Goal: Task Accomplishment & Management: Use online tool/utility

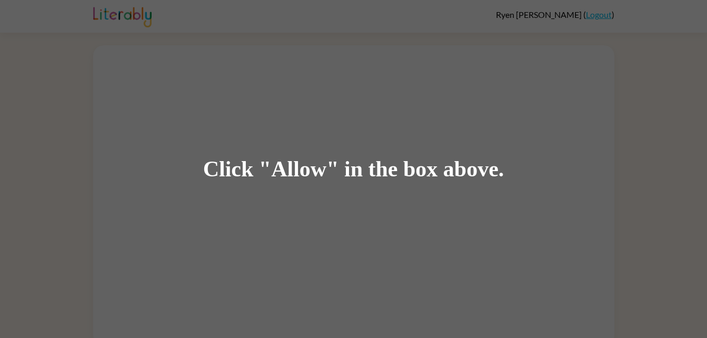
click at [297, 174] on div "Click "Allow" in the box above." at bounding box center [353, 169] width 301 height 24
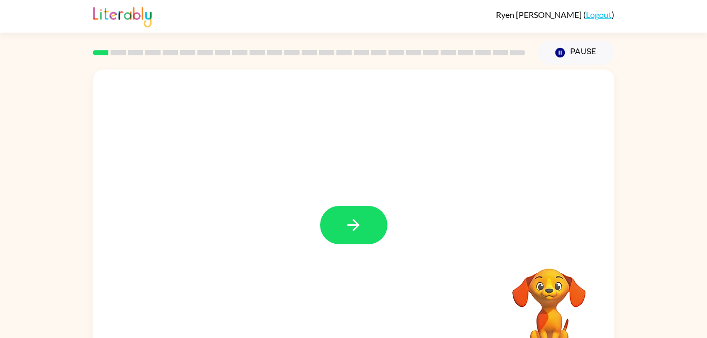
drag, startPoint x: 326, startPoint y: 163, endPoint x: 341, endPoint y: 199, distance: 39.6
click at [341, 199] on div at bounding box center [353, 219] width 521 height 300
click at [348, 215] on button "button" at bounding box center [353, 225] width 67 height 38
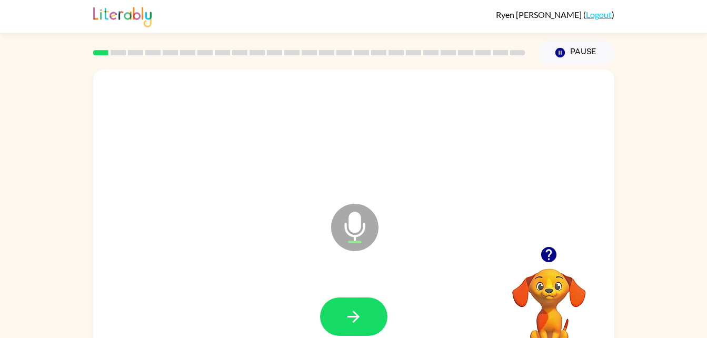
click at [289, 227] on div "Microphone The Microphone is here when it is your turn to talk" at bounding box center [353, 219] width 521 height 300
click at [362, 312] on icon "button" at bounding box center [353, 316] width 18 height 18
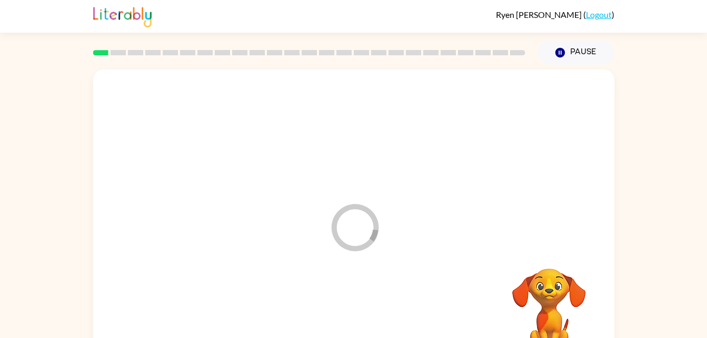
click at [362, 312] on div at bounding box center [354, 317] width 500 height 86
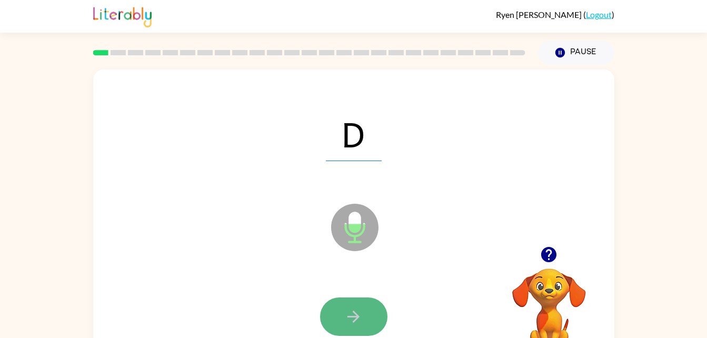
click at [356, 313] on icon "button" at bounding box center [353, 316] width 18 height 18
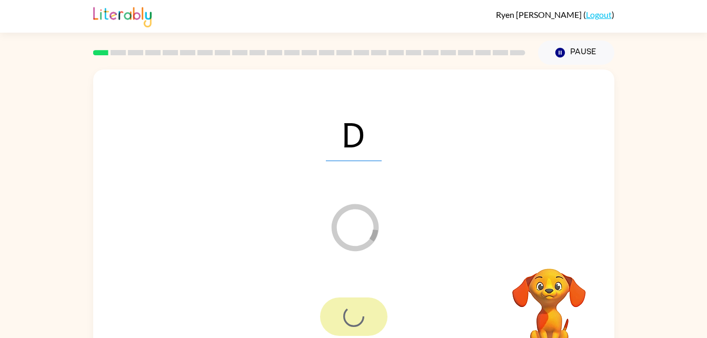
click at [356, 313] on div at bounding box center [353, 316] width 67 height 38
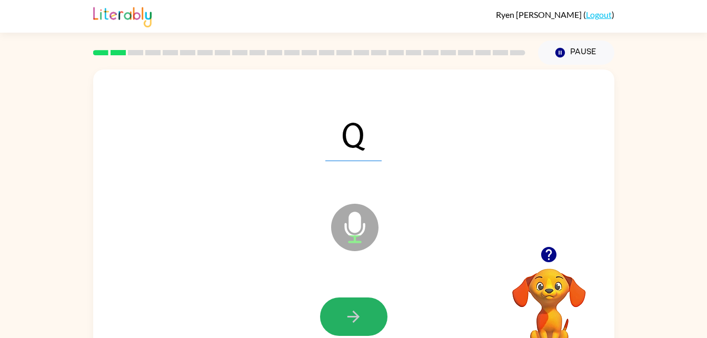
click at [356, 313] on icon "button" at bounding box center [353, 316] width 18 height 18
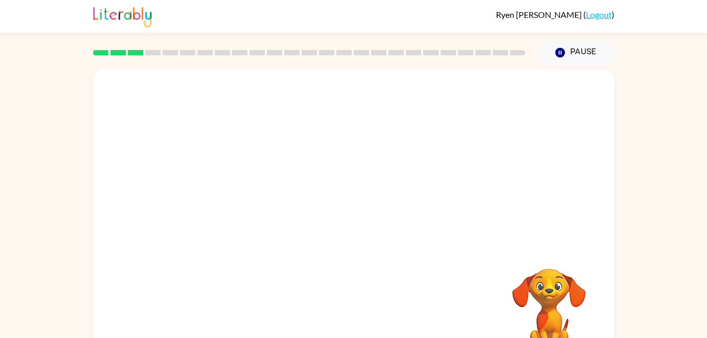
click at [356, 313] on div "Your browser must support playing .mp4 files to use Literably. Please try using…" at bounding box center [353, 219] width 521 height 300
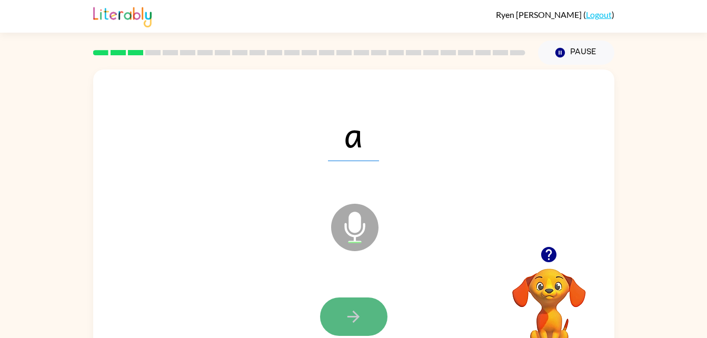
click at [364, 305] on button "button" at bounding box center [353, 316] width 67 height 38
click at [368, 317] on button "button" at bounding box center [353, 316] width 67 height 38
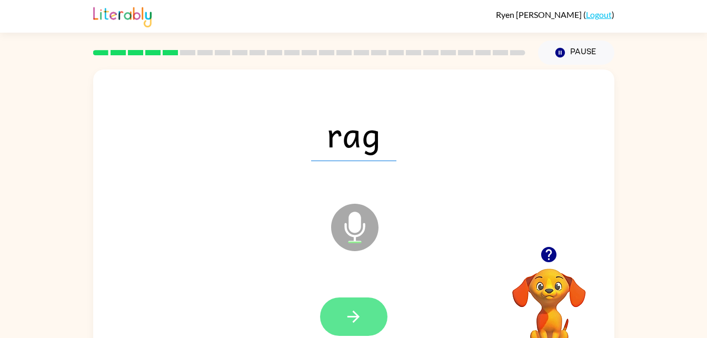
click at [364, 311] on button "button" at bounding box center [353, 316] width 67 height 38
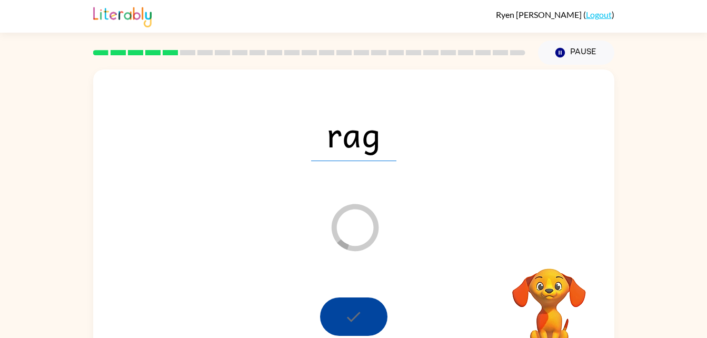
click at [364, 311] on div at bounding box center [353, 316] width 67 height 38
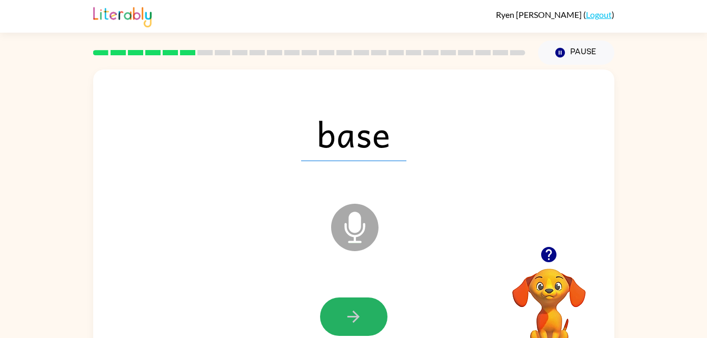
click at [364, 311] on button "button" at bounding box center [353, 316] width 67 height 38
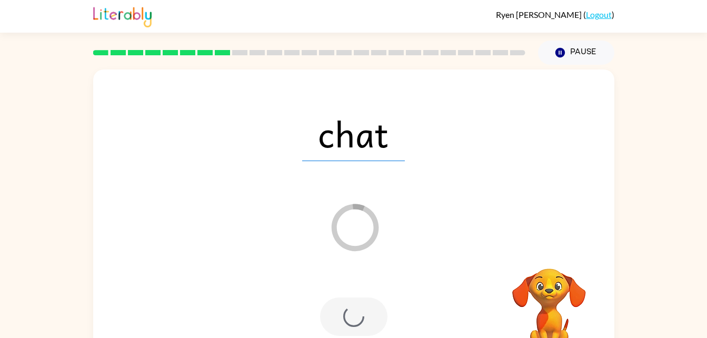
click at [364, 311] on div at bounding box center [353, 316] width 67 height 38
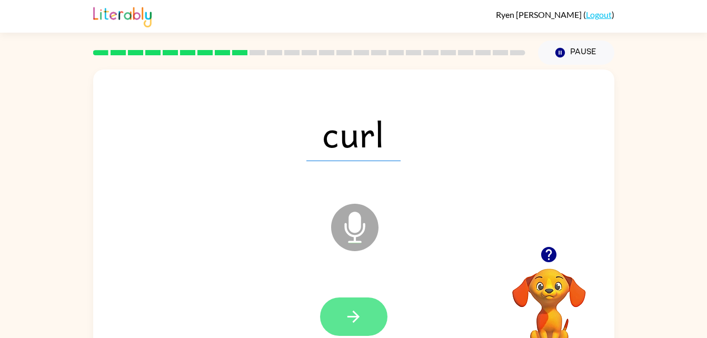
click at [363, 310] on button "button" at bounding box center [353, 316] width 67 height 38
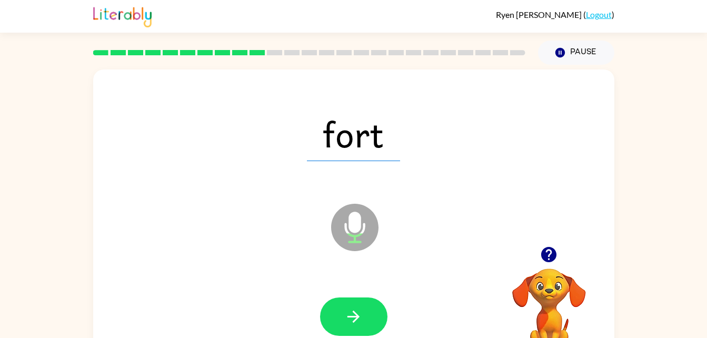
click at [363, 310] on button "button" at bounding box center [353, 316] width 67 height 38
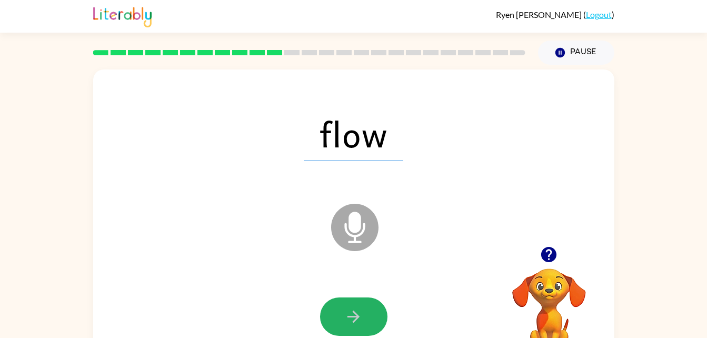
click at [363, 310] on button "button" at bounding box center [353, 316] width 67 height 38
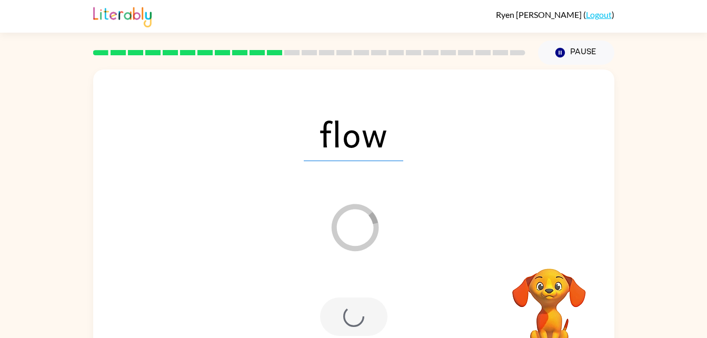
click at [363, 310] on div at bounding box center [353, 316] width 67 height 38
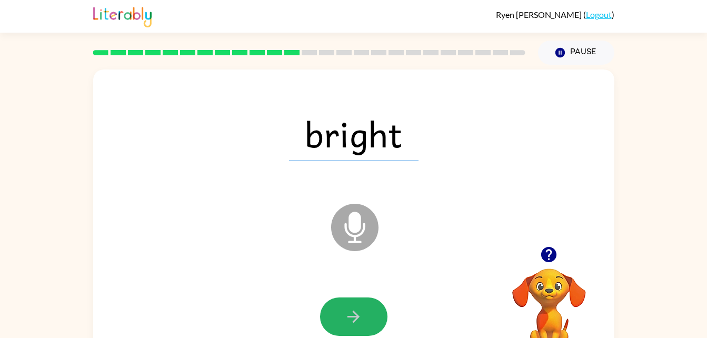
drag, startPoint x: 363, startPoint y: 310, endPoint x: 346, endPoint y: 306, distance: 17.4
click at [346, 306] on button "button" at bounding box center [353, 316] width 67 height 38
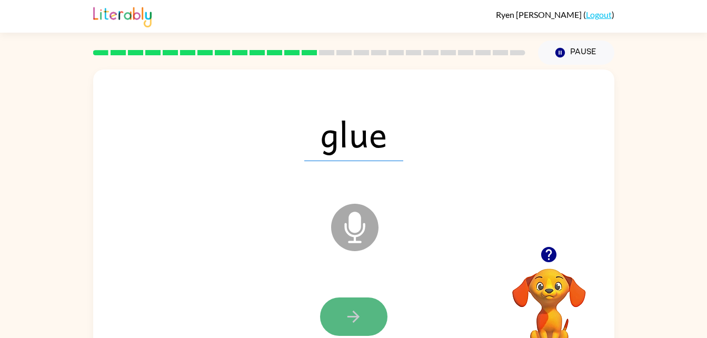
click at [361, 304] on button "button" at bounding box center [353, 316] width 67 height 38
click at [349, 316] on icon "button" at bounding box center [353, 316] width 12 height 12
click at [360, 300] on button "button" at bounding box center [353, 316] width 67 height 38
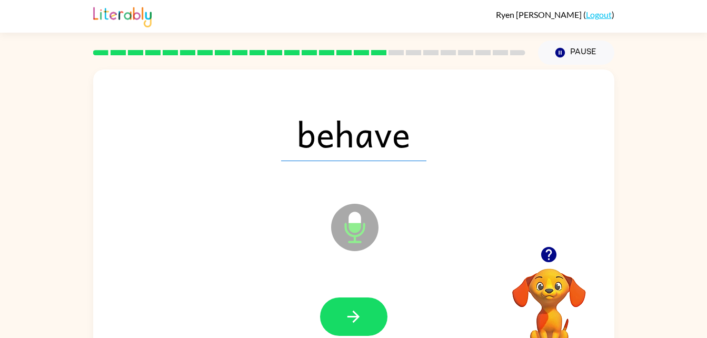
click at [360, 300] on button "button" at bounding box center [353, 316] width 67 height 38
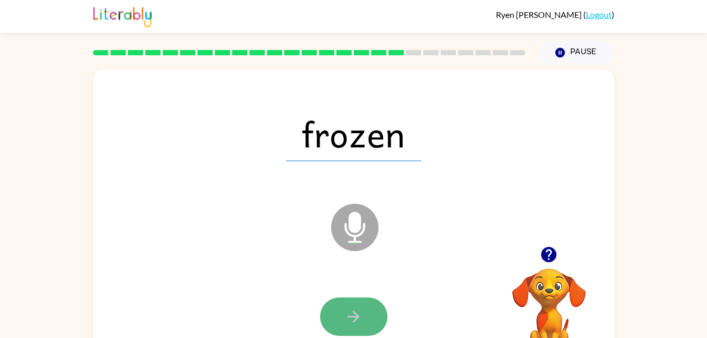
click at [355, 308] on icon "button" at bounding box center [353, 316] width 18 height 18
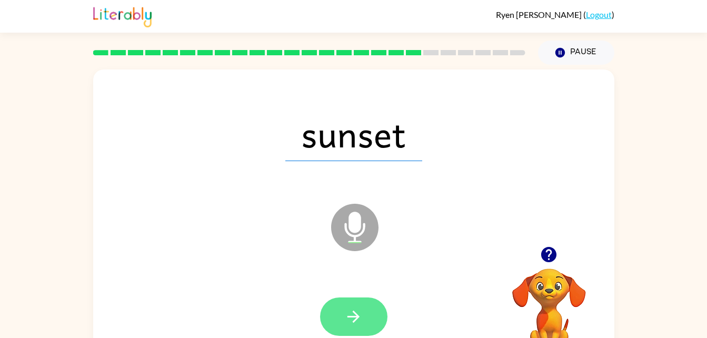
click at [359, 323] on icon "button" at bounding box center [353, 316] width 18 height 18
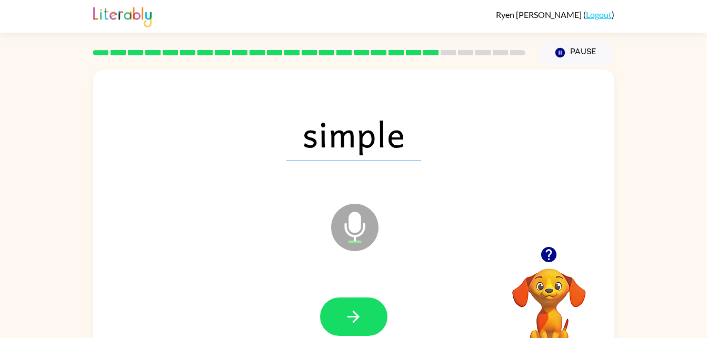
click at [359, 323] on icon "button" at bounding box center [353, 316] width 18 height 18
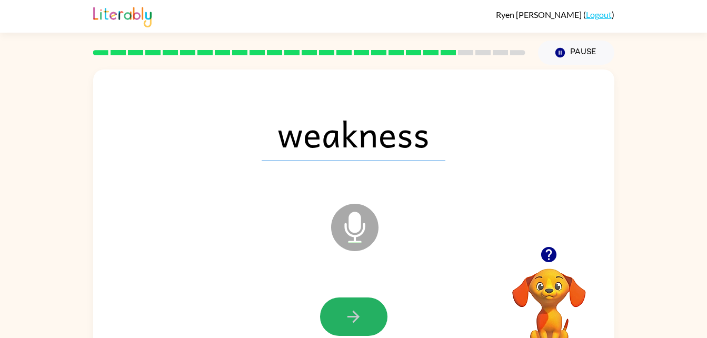
click at [359, 323] on icon "button" at bounding box center [353, 316] width 18 height 18
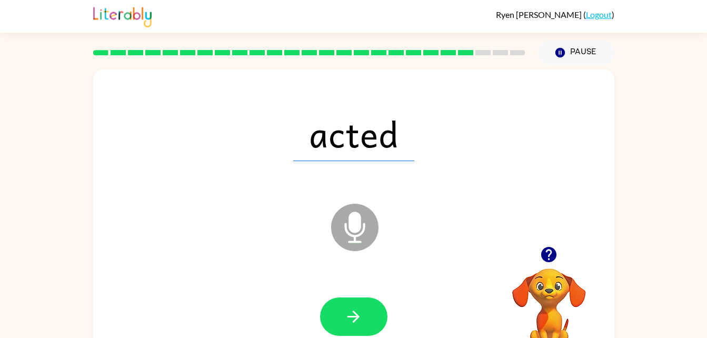
drag, startPoint x: 359, startPoint y: 323, endPoint x: 320, endPoint y: 307, distance: 42.2
click at [320, 307] on div at bounding box center [353, 316] width 67 height 38
click at [364, 306] on button "button" at bounding box center [353, 316] width 67 height 38
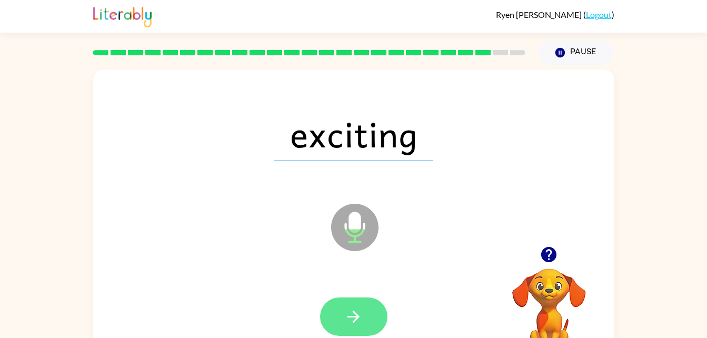
click at [361, 300] on button "button" at bounding box center [353, 316] width 67 height 38
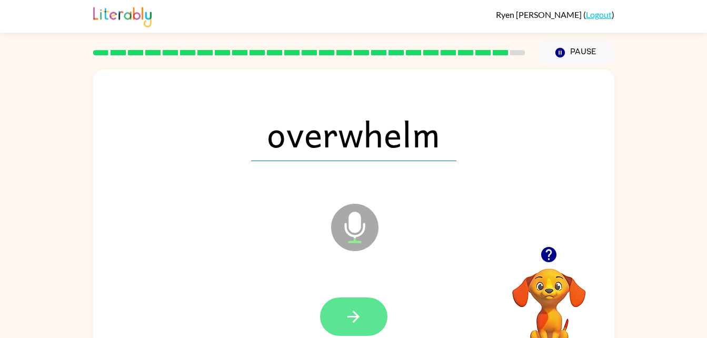
click at [360, 318] on icon "button" at bounding box center [353, 316] width 18 height 18
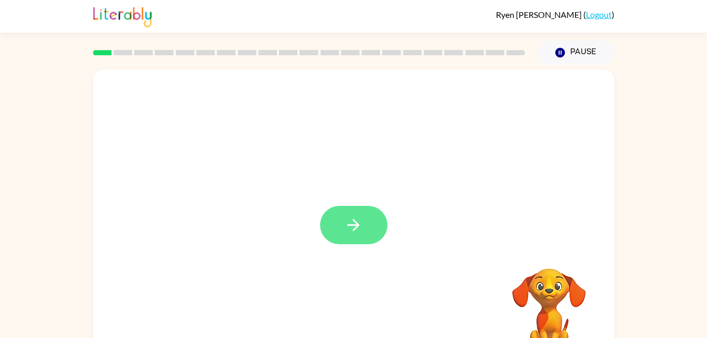
click at [334, 229] on button "button" at bounding box center [353, 225] width 67 height 38
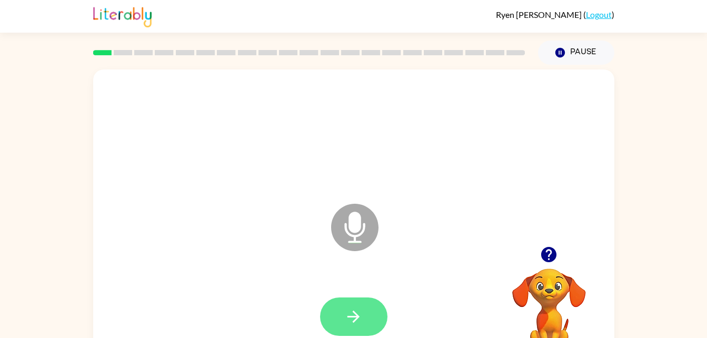
click at [359, 297] on button "button" at bounding box center [353, 316] width 67 height 38
click at [365, 333] on button "button" at bounding box center [353, 316] width 67 height 38
click at [537, 271] on video "Your browser must support playing .mp4 files to use Literably. Please try using…" at bounding box center [548, 304] width 105 height 105
click at [549, 252] on icon "button" at bounding box center [548, 254] width 15 height 15
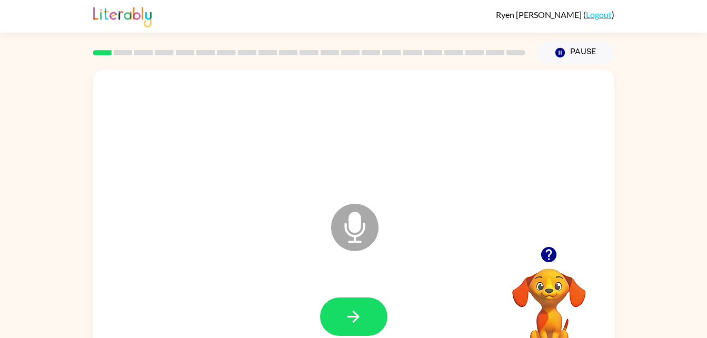
click at [548, 251] on icon "button" at bounding box center [548, 254] width 15 height 15
click at [371, 306] on button "button" at bounding box center [353, 316] width 67 height 38
click at [358, 307] on icon "button" at bounding box center [353, 316] width 18 height 18
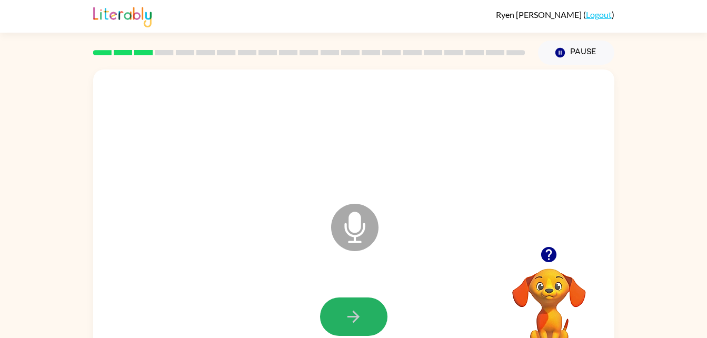
click at [358, 307] on icon "button" at bounding box center [353, 316] width 18 height 18
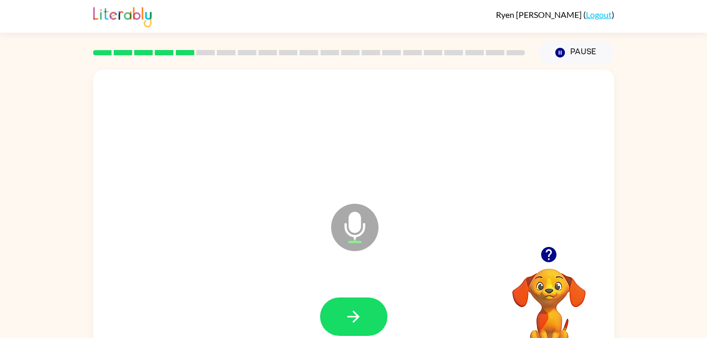
click at [358, 307] on icon "button" at bounding box center [353, 316] width 18 height 18
click at [368, 312] on button "button" at bounding box center [353, 316] width 67 height 38
click at [545, 256] on icon "button" at bounding box center [548, 254] width 15 height 15
click at [544, 258] on icon "button" at bounding box center [548, 254] width 15 height 15
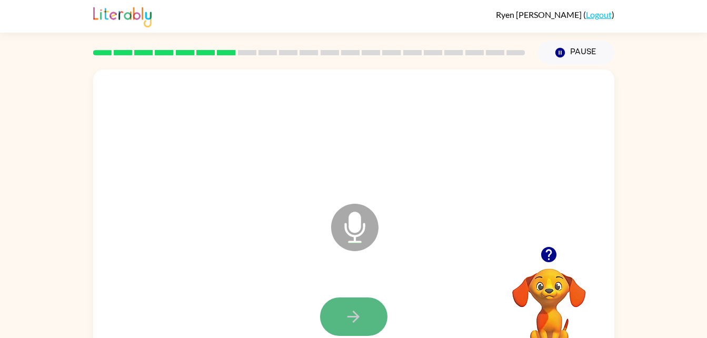
click at [364, 308] on button "button" at bounding box center [353, 316] width 67 height 38
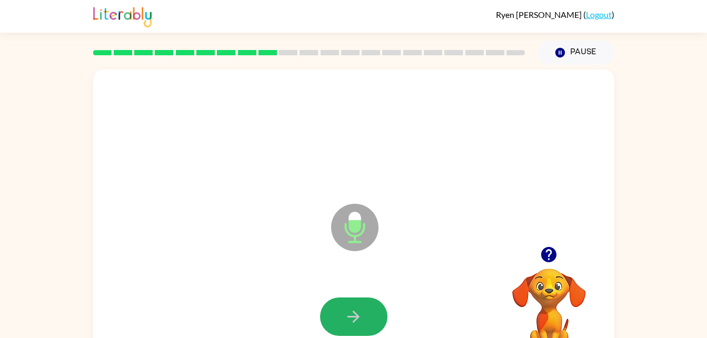
click at [364, 308] on button "button" at bounding box center [353, 316] width 67 height 38
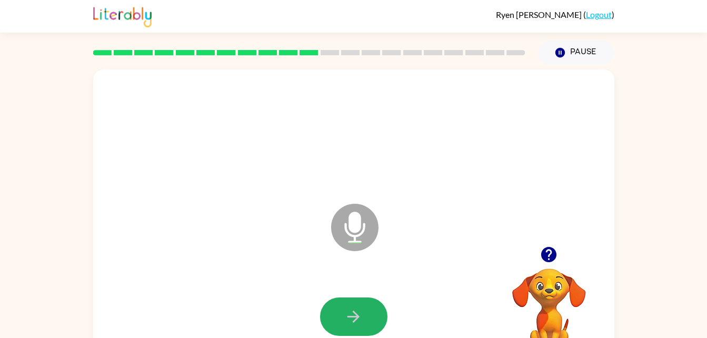
click at [364, 308] on button "button" at bounding box center [353, 316] width 67 height 38
click at [363, 306] on button "button" at bounding box center [353, 316] width 67 height 38
click at [363, 310] on button "button" at bounding box center [353, 316] width 67 height 38
click at [367, 315] on button "button" at bounding box center [353, 316] width 67 height 38
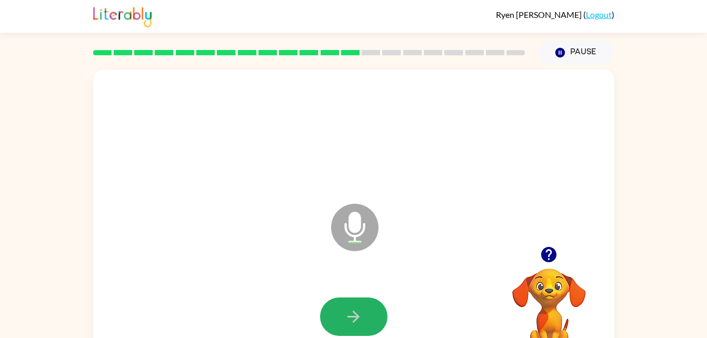
click at [367, 315] on button "button" at bounding box center [353, 316] width 67 height 38
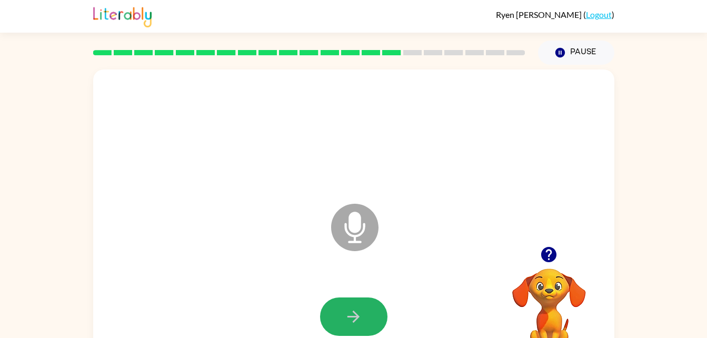
click at [367, 315] on button "button" at bounding box center [353, 316] width 67 height 38
click at [560, 242] on div "Microphone The Microphone is here when it is your turn to talk Your browser mus…" at bounding box center [353, 219] width 521 height 300
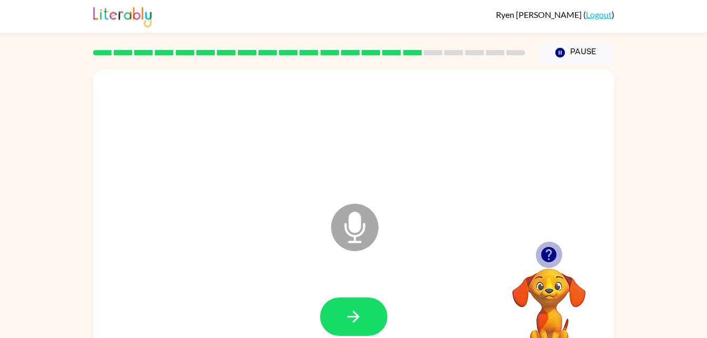
click at [552, 249] on icon "button" at bounding box center [548, 254] width 15 height 15
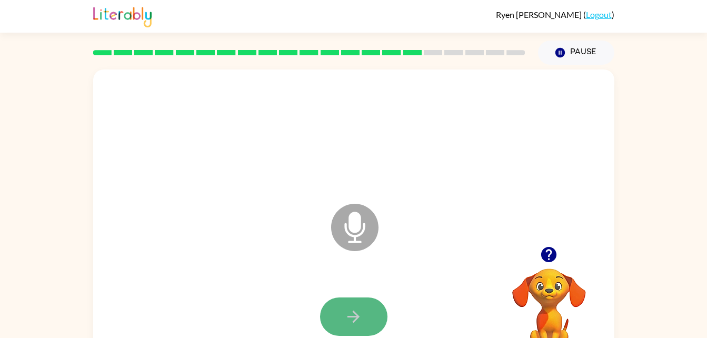
click at [363, 301] on button "button" at bounding box center [353, 316] width 67 height 38
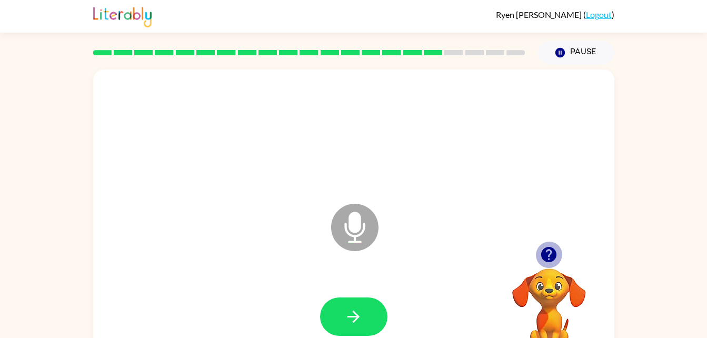
click at [549, 261] on icon "button" at bounding box center [548, 254] width 15 height 15
click at [468, 160] on div at bounding box center [354, 134] width 500 height 86
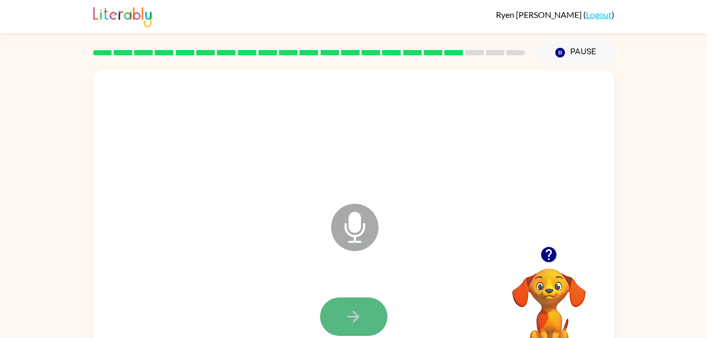
click at [364, 323] on button "button" at bounding box center [353, 316] width 67 height 38
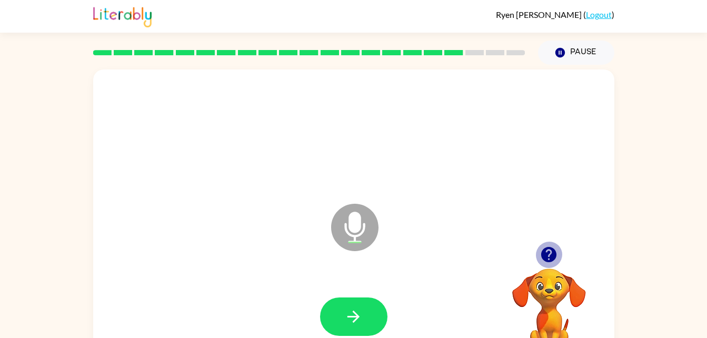
click at [546, 255] on icon "button" at bounding box center [548, 254] width 15 height 15
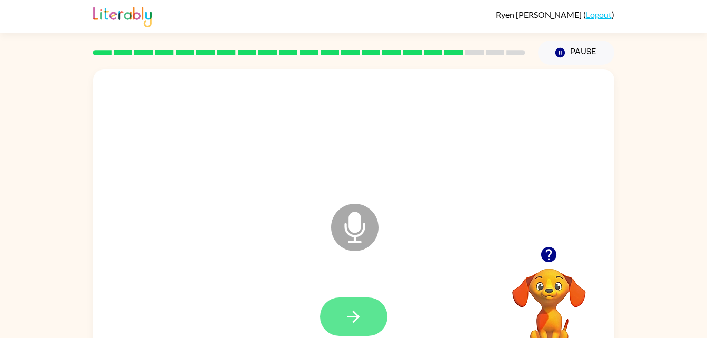
click at [352, 303] on button "button" at bounding box center [353, 316] width 67 height 38
click at [353, 306] on button "button" at bounding box center [353, 316] width 67 height 38
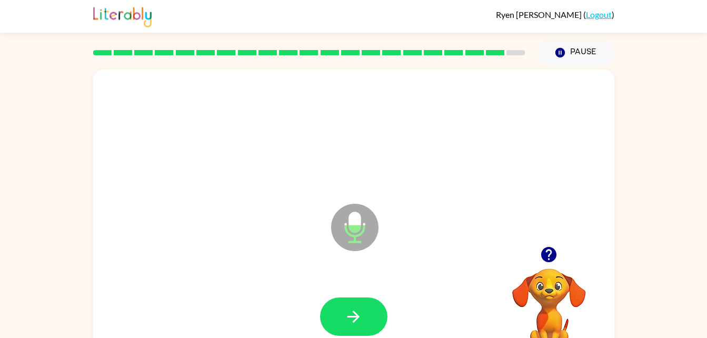
click at [353, 306] on button "button" at bounding box center [353, 316] width 67 height 38
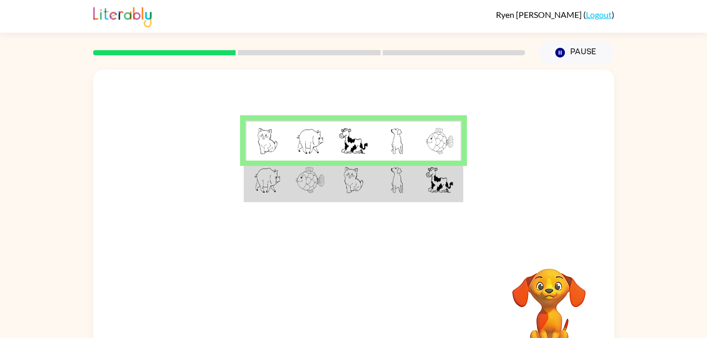
click at [323, 177] on img at bounding box center [310, 180] width 28 height 26
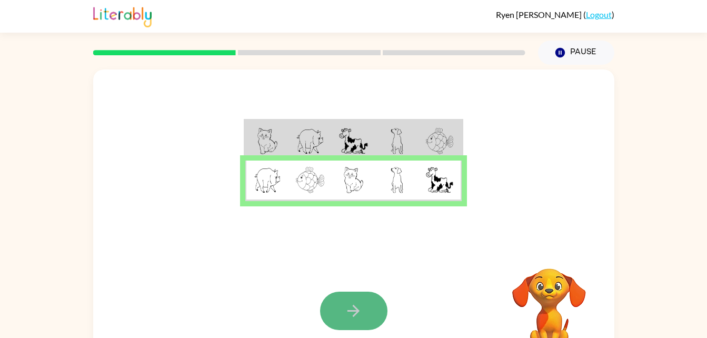
click at [341, 304] on button "button" at bounding box center [353, 311] width 67 height 38
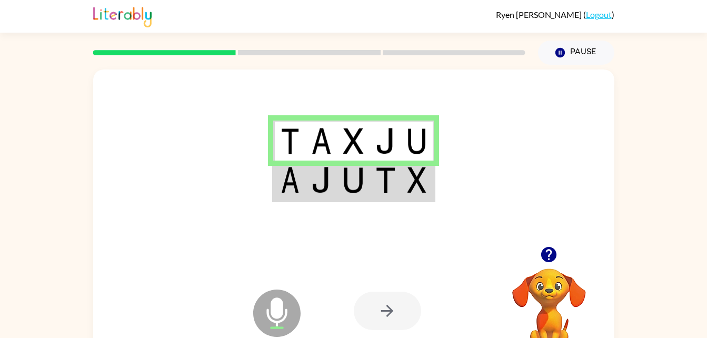
click at [338, 186] on td at bounding box center [353, 180] width 32 height 41
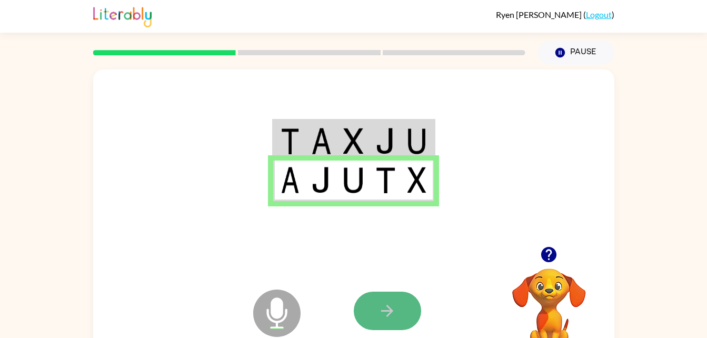
click at [401, 313] on button "button" at bounding box center [387, 311] width 67 height 38
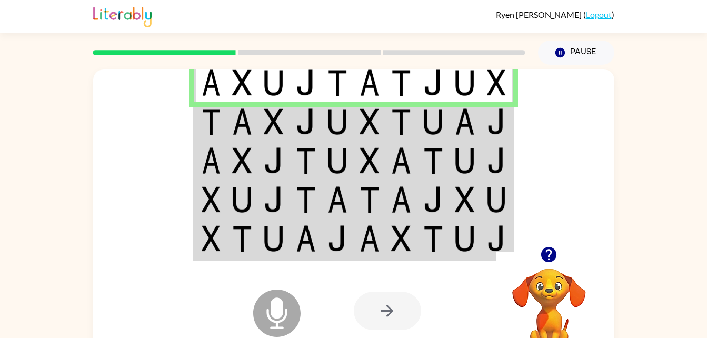
click at [321, 126] on td at bounding box center [337, 121] width 32 height 39
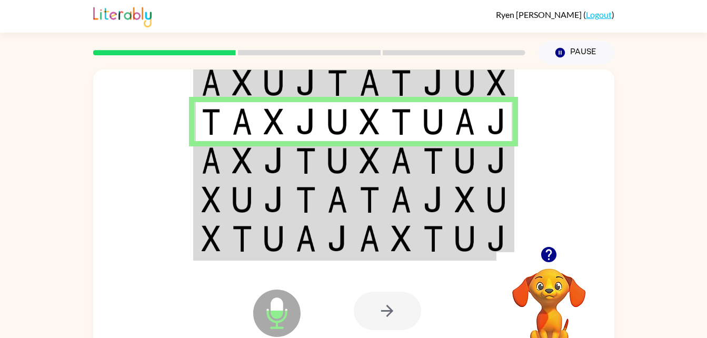
click at [427, 159] on img at bounding box center [433, 160] width 20 height 26
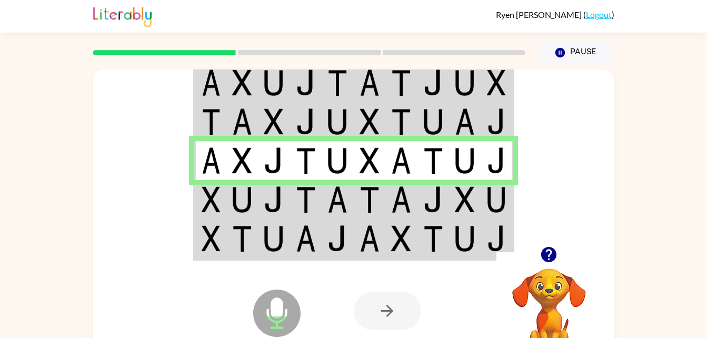
click at [419, 194] on td at bounding box center [433, 199] width 32 height 39
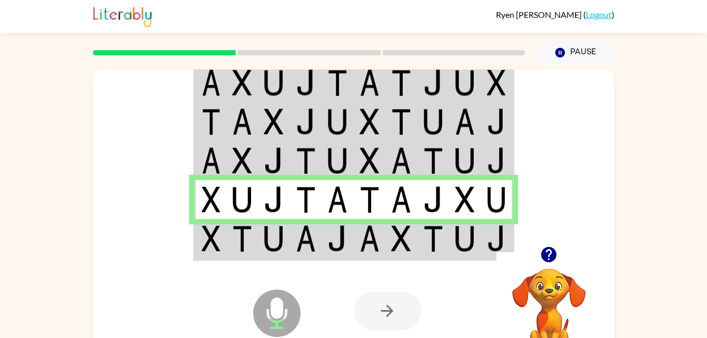
click at [438, 229] on img at bounding box center [433, 238] width 20 height 26
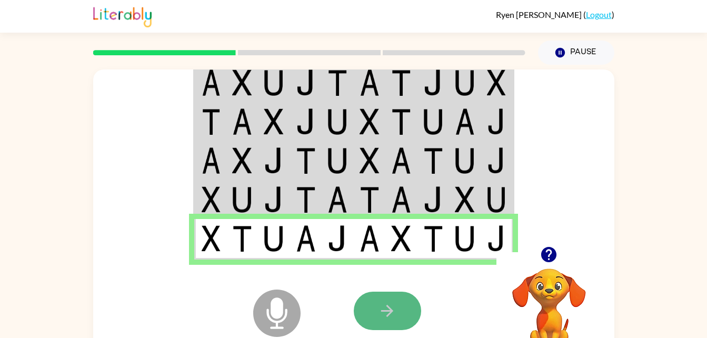
click at [379, 304] on icon "button" at bounding box center [387, 310] width 18 height 18
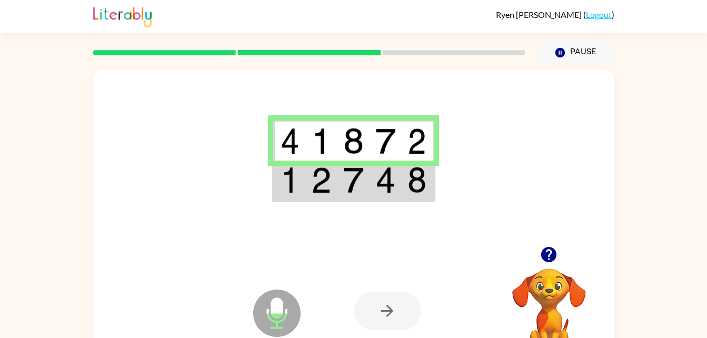
click at [359, 193] on img at bounding box center [353, 180] width 20 height 26
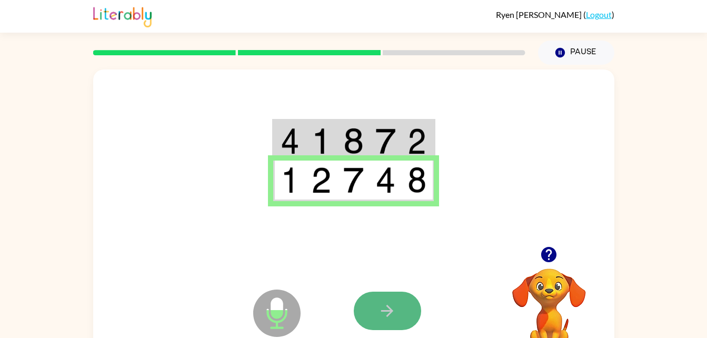
click at [394, 304] on icon "button" at bounding box center [387, 310] width 18 height 18
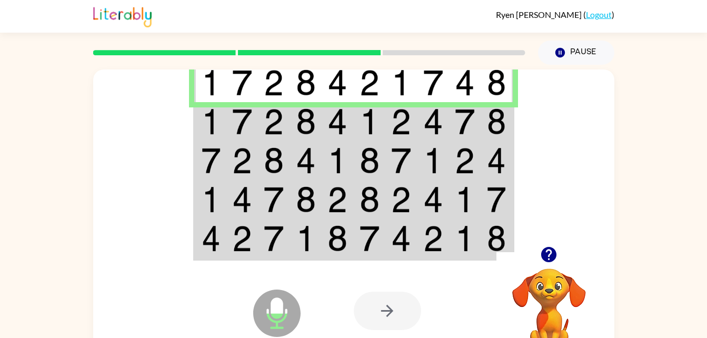
click at [474, 129] on img at bounding box center [465, 121] width 20 height 26
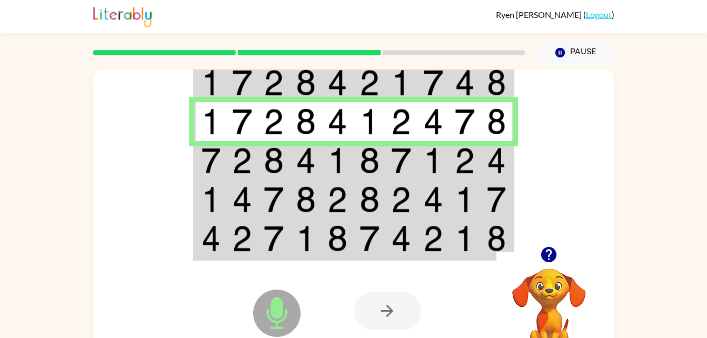
click at [479, 132] on td at bounding box center [465, 121] width 32 height 39
click at [476, 150] on td at bounding box center [465, 160] width 32 height 39
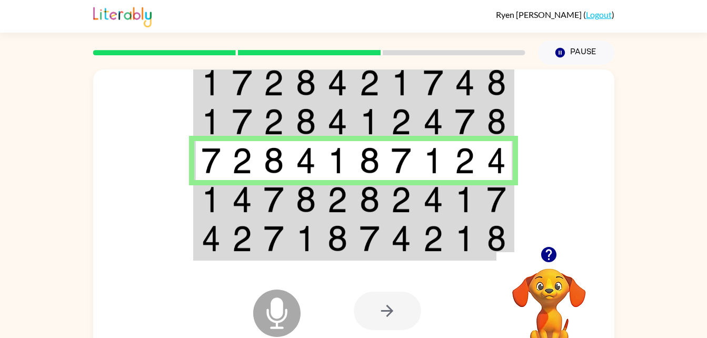
click at [433, 202] on img at bounding box center [433, 199] width 20 height 26
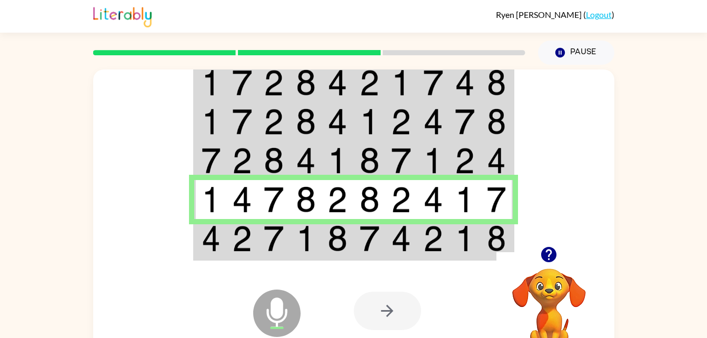
drag, startPoint x: 396, startPoint y: 259, endPoint x: 367, endPoint y: 251, distance: 30.1
click at [367, 251] on img at bounding box center [369, 238] width 20 height 26
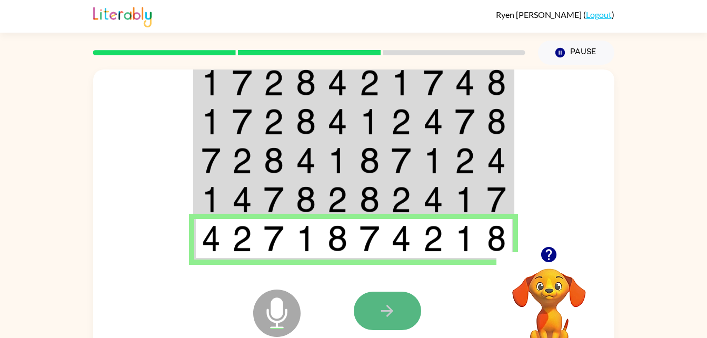
click at [382, 292] on button "button" at bounding box center [387, 311] width 67 height 38
